Goal: Transaction & Acquisition: Purchase product/service

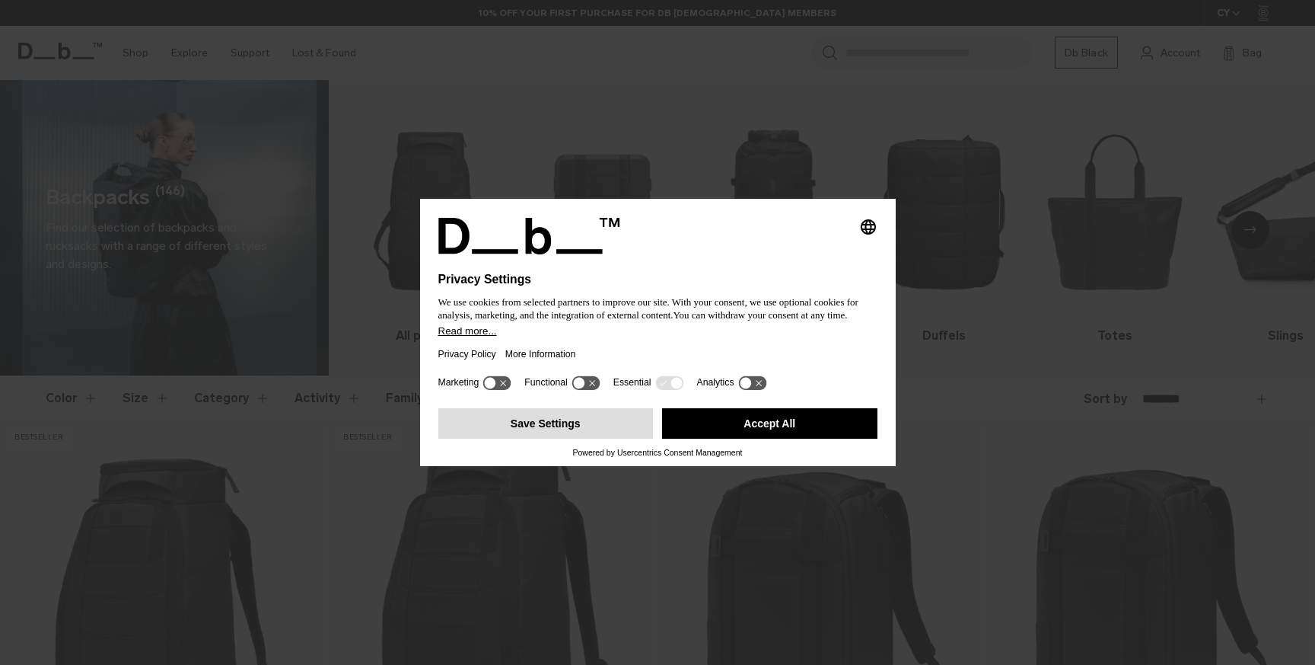
click at [604, 430] on button "Save Settings" at bounding box center [545, 423] width 215 height 30
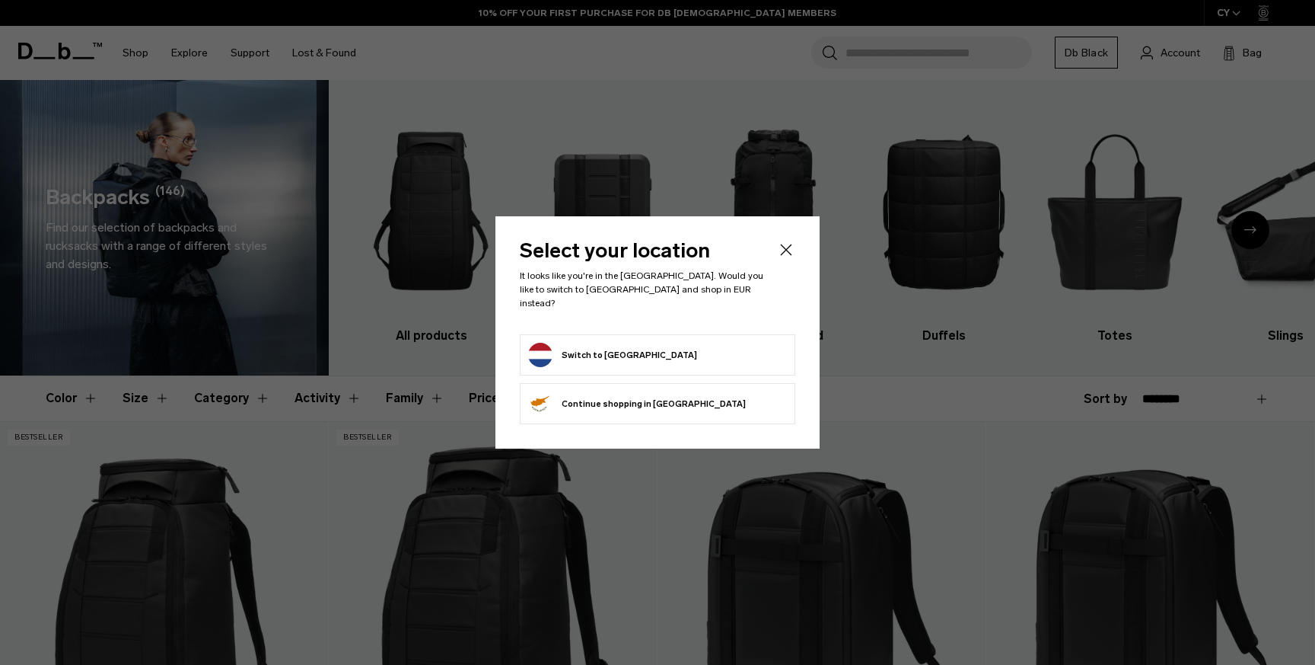
click at [629, 344] on button "Switch to [GEOGRAPHIC_DATA]" at bounding box center [612, 355] width 169 height 24
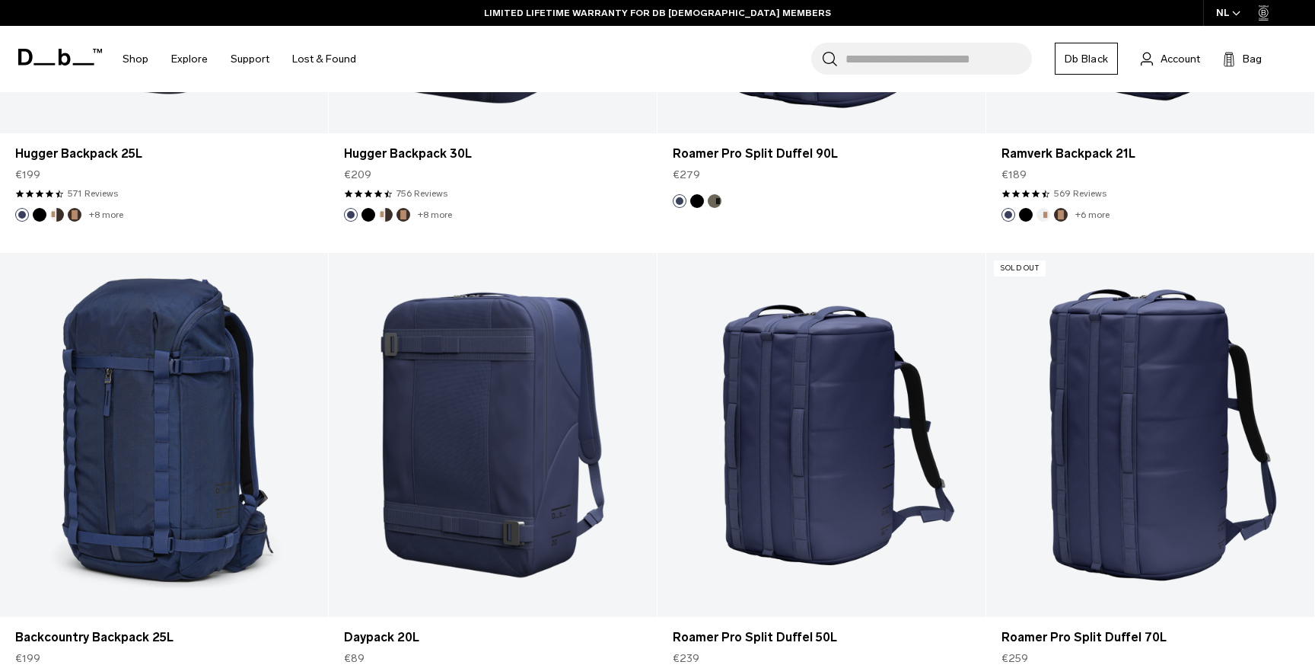
scroll to position [4513, 0]
